Goal: Navigation & Orientation: Find specific page/section

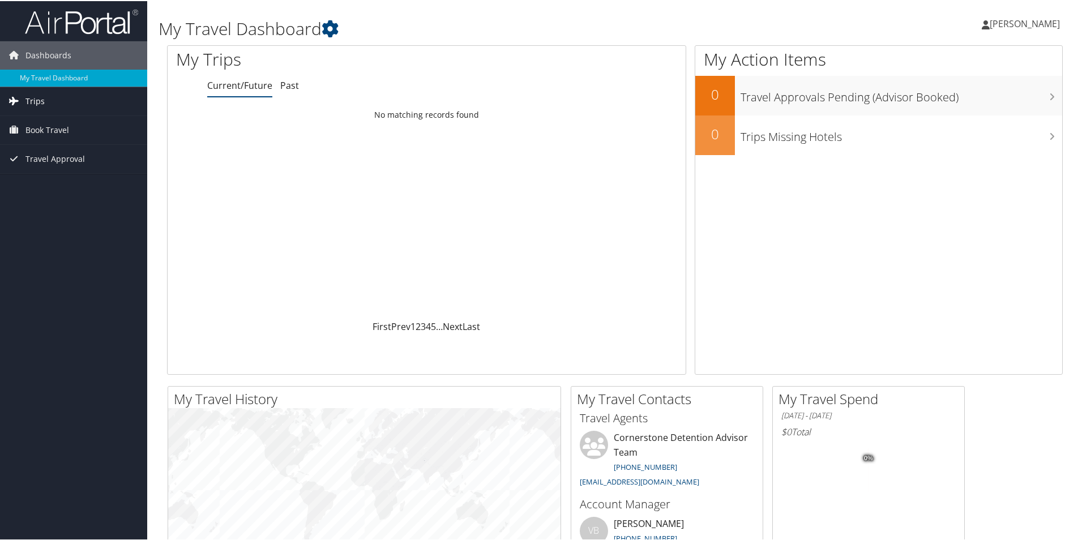
click at [101, 99] on link "Trips" at bounding box center [73, 100] width 147 height 28
click at [81, 128] on link "Current/Future Trips" at bounding box center [73, 122] width 147 height 17
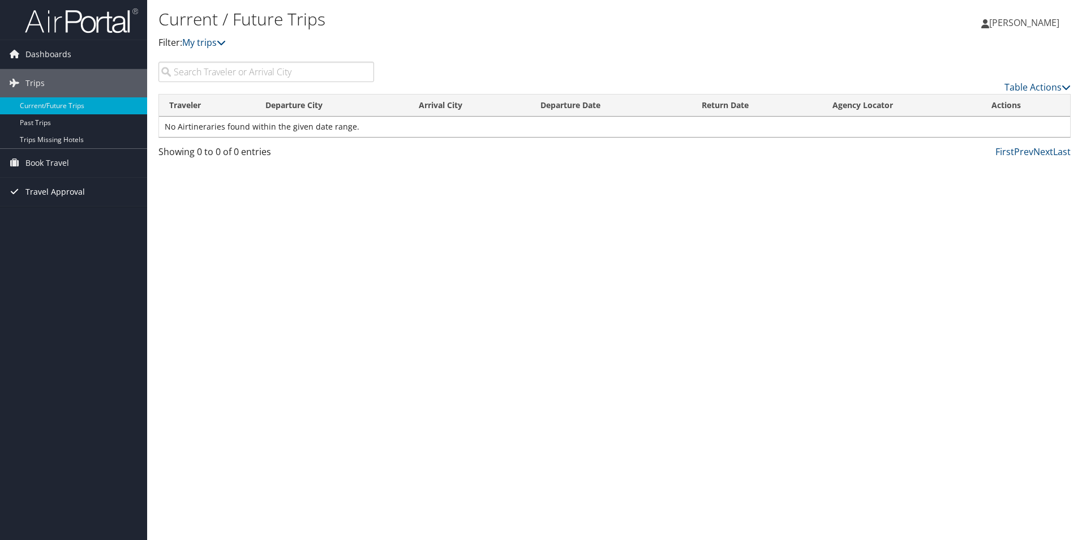
click at [93, 194] on link "Travel Approval" at bounding box center [73, 192] width 147 height 28
click at [78, 218] on link "Pending Trip Approvals" at bounding box center [73, 214] width 147 height 17
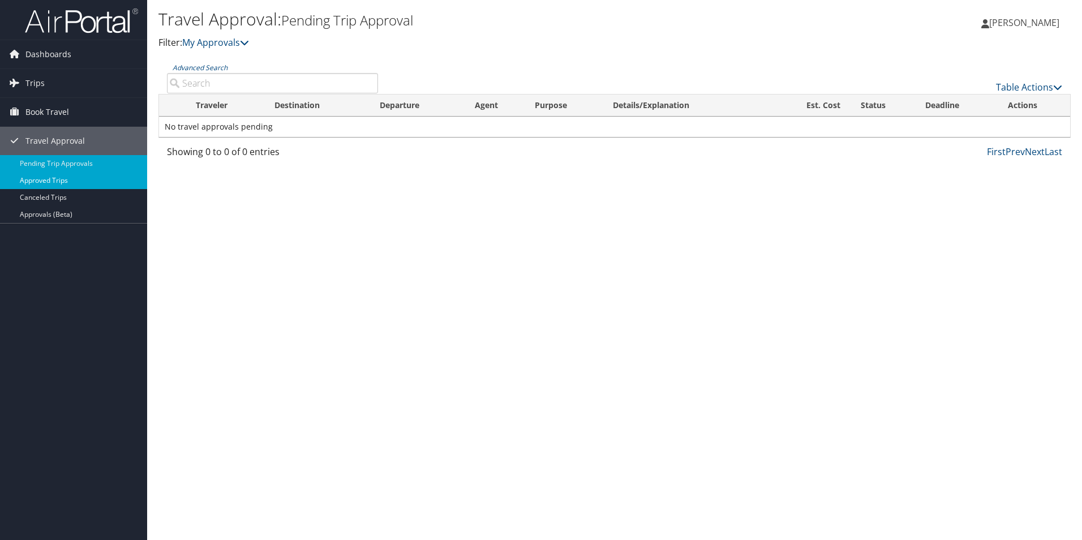
click at [107, 179] on link "Approved Trips" at bounding box center [73, 180] width 147 height 17
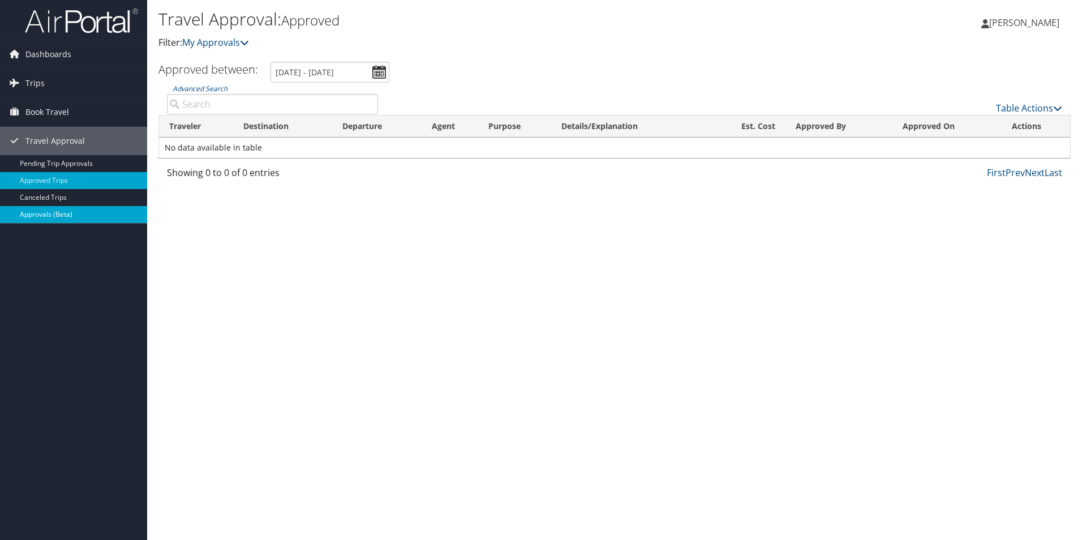
click at [65, 217] on link "Approvals (Beta)" at bounding box center [73, 214] width 147 height 17
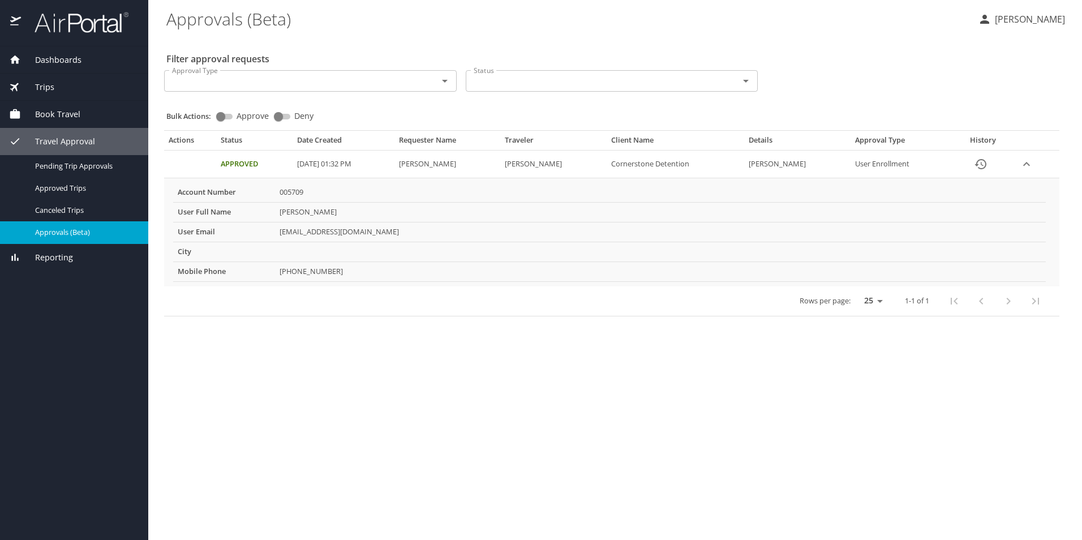
click at [76, 55] on span "Dashboards" at bounding box center [51, 60] width 61 height 12
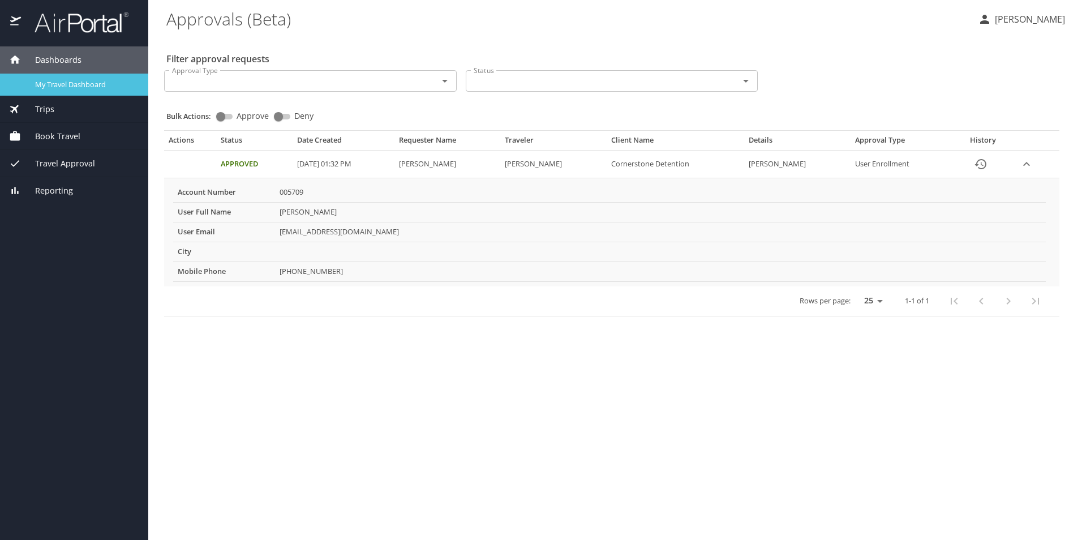
click at [80, 81] on span "My Travel Dashboard" at bounding box center [85, 84] width 100 height 11
